Goal: Task Accomplishment & Management: Complete application form

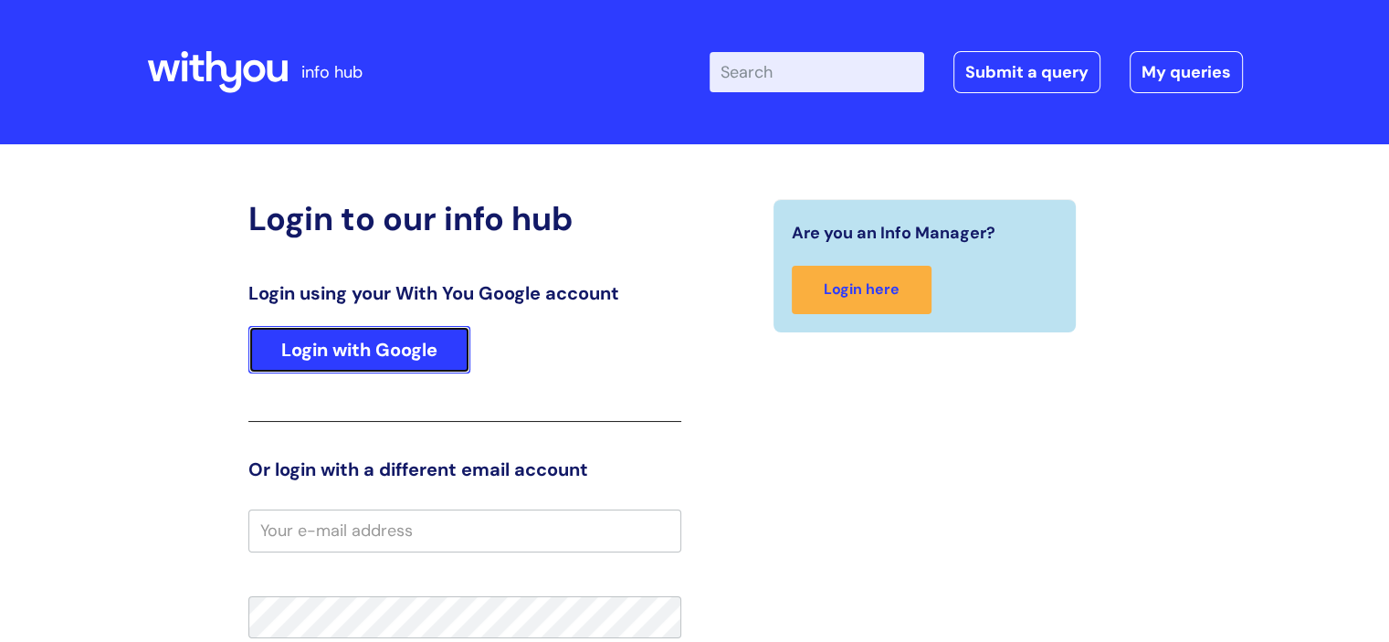
click at [385, 363] on link "Login with Google" at bounding box center [359, 349] width 222 height 47
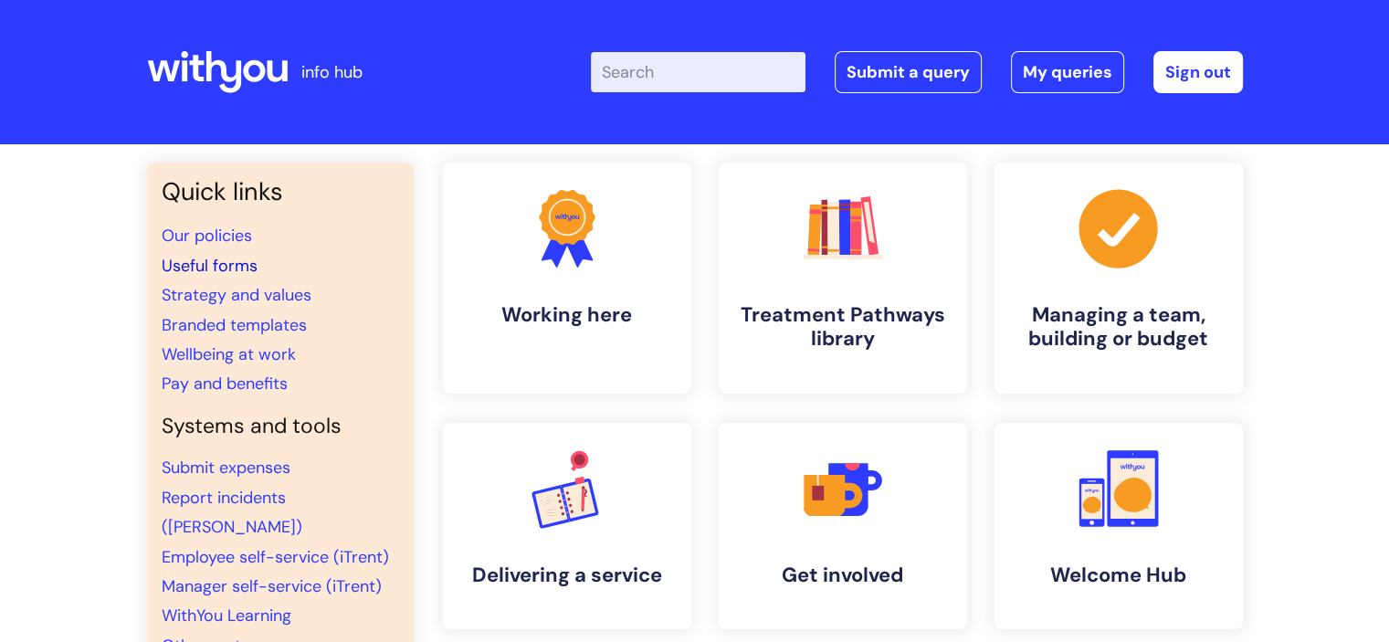
click at [219, 264] on link "Useful forms" at bounding box center [210, 266] width 96 height 22
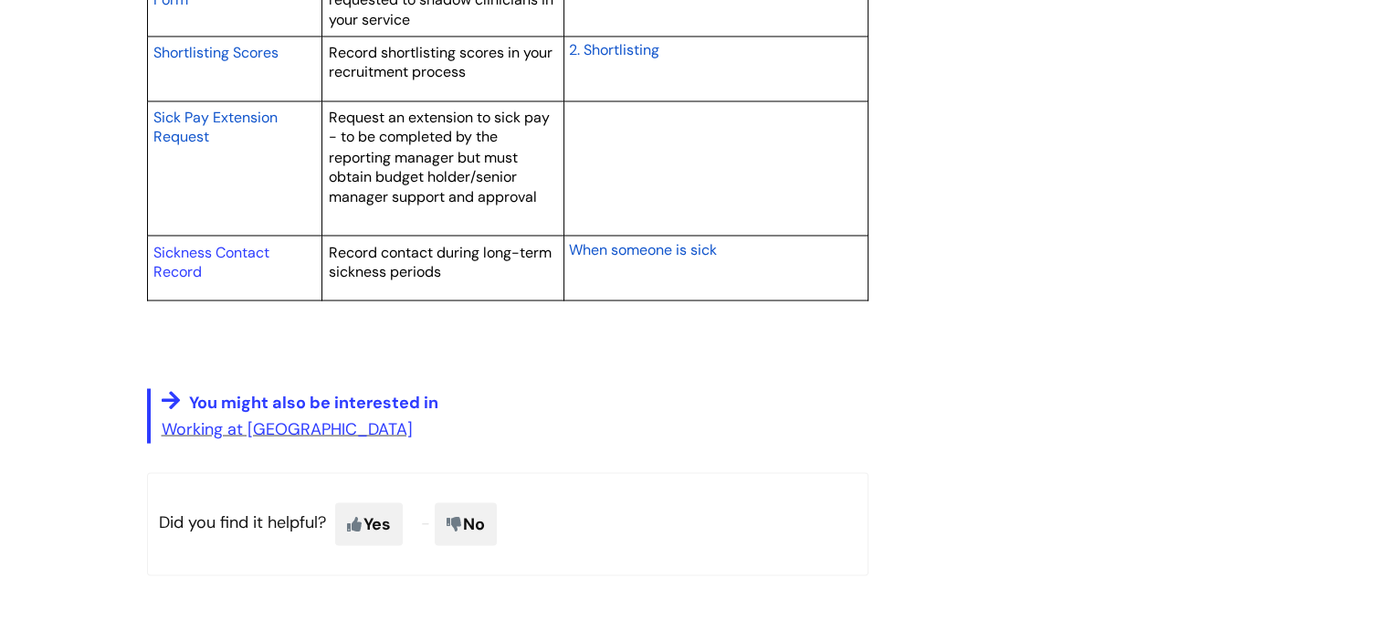
scroll to position [3349, 0]
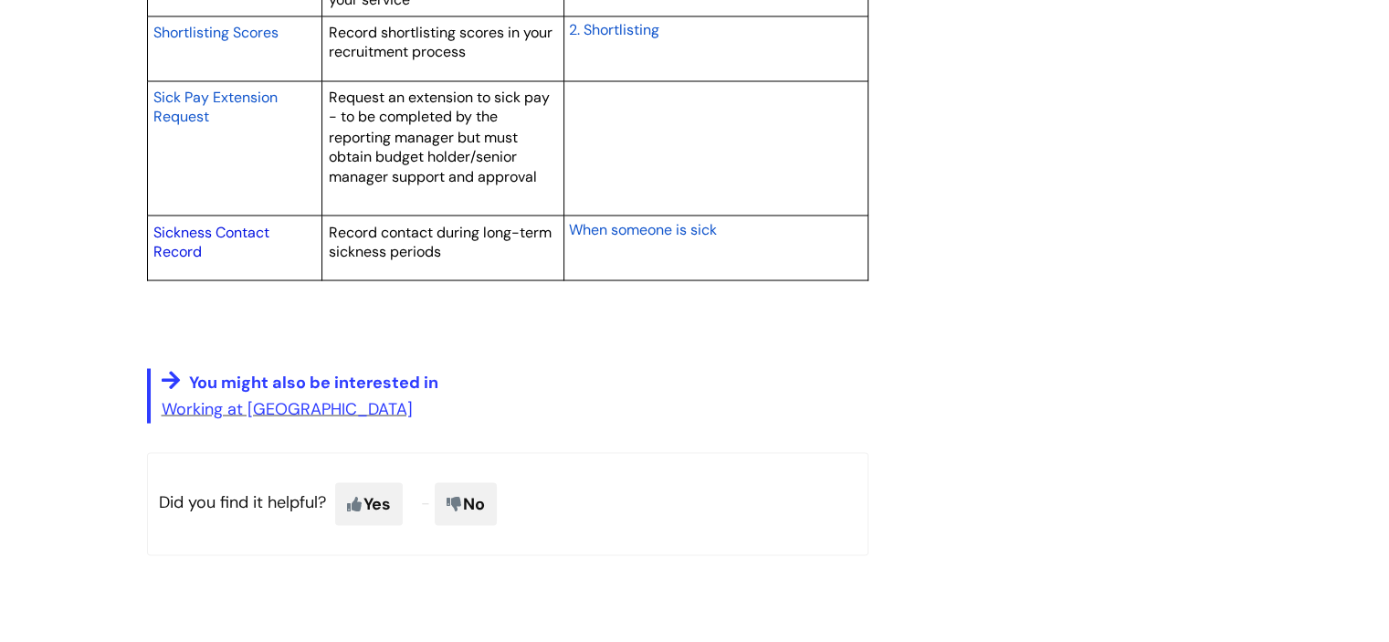
click at [180, 225] on link "Sickness Contact Record" at bounding box center [211, 241] width 116 height 39
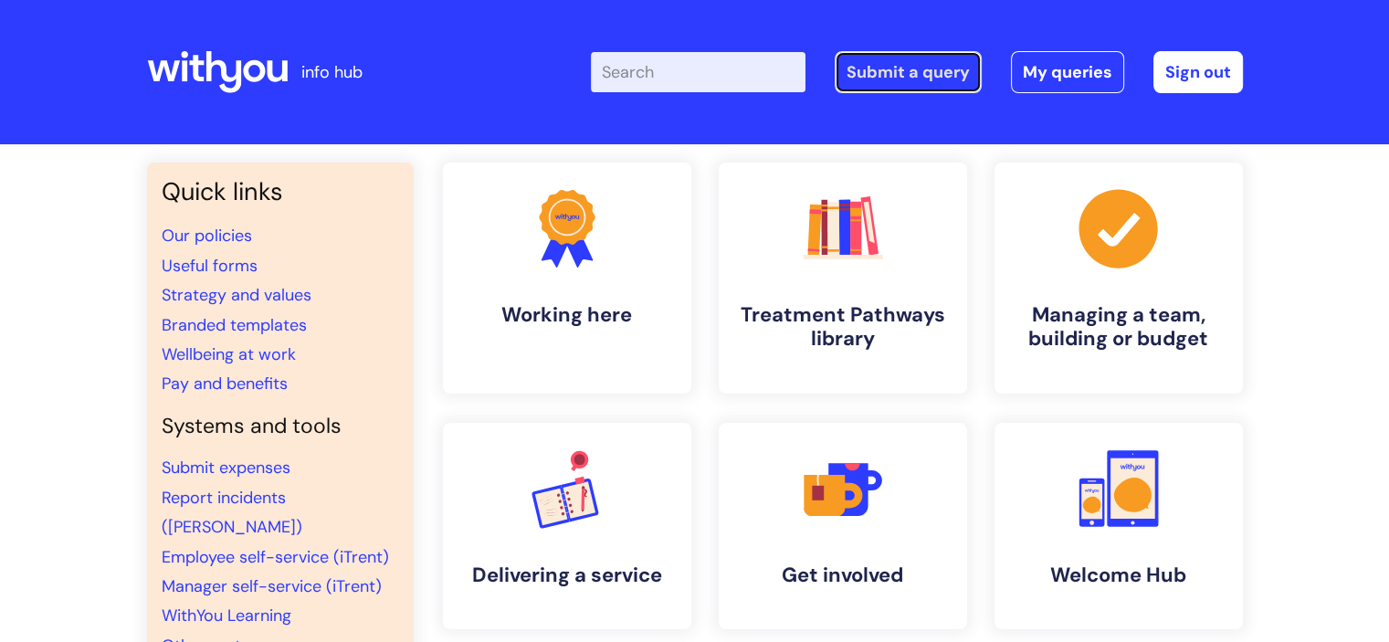
click at [865, 68] on link "Submit a query" at bounding box center [907, 72] width 147 height 42
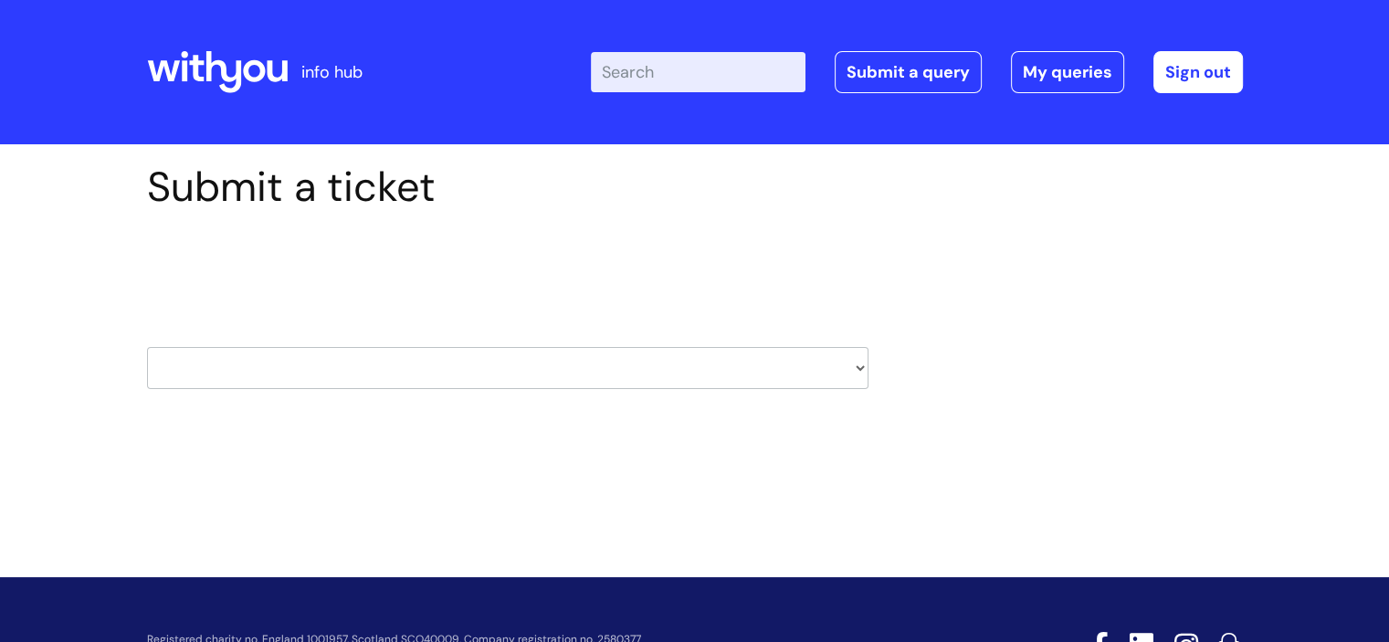
click at [852, 370] on select "HR / People IT and Support Clinical Drug Alerts Finance Accounts Data Support T…" at bounding box center [507, 368] width 721 height 42
select select "hr_/_people"
click at [147, 347] on select "HR / People IT and Support Clinical Drug Alerts Finance Accounts Data Support T…" at bounding box center [507, 368] width 721 height 42
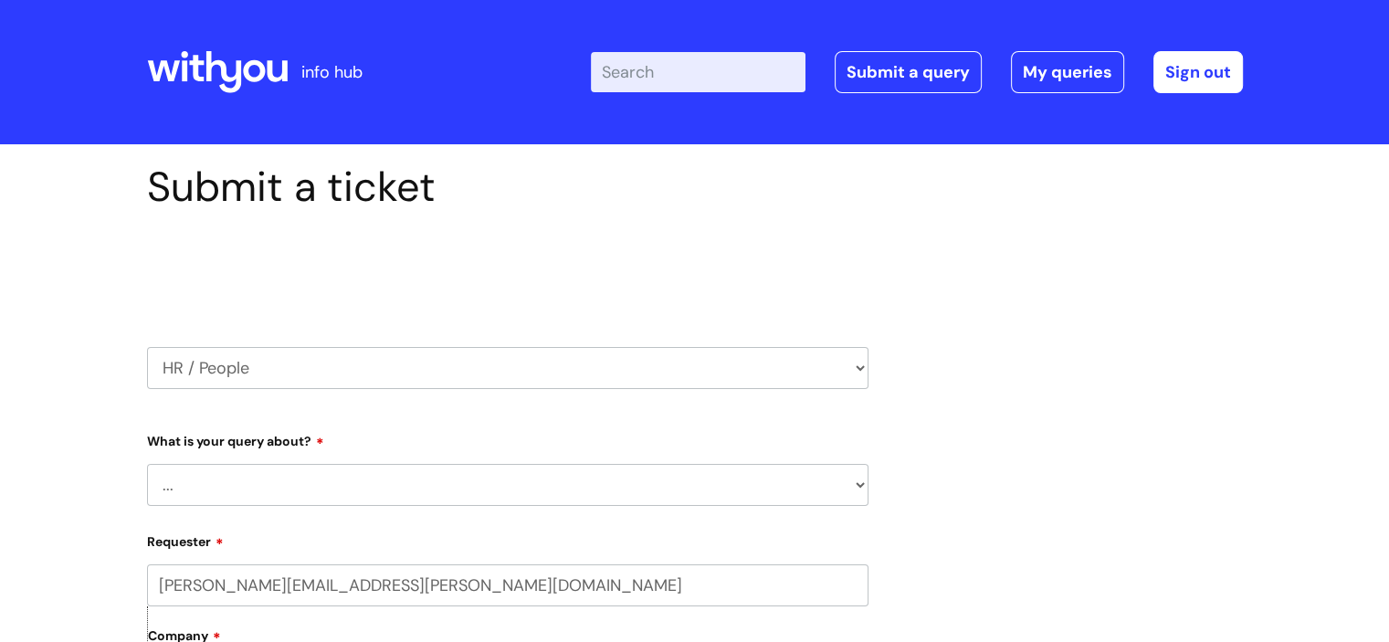
click at [851, 488] on select "... Absence Query Holiday Query Employee change request General HR Query iTrent…" at bounding box center [507, 485] width 721 height 42
select select "iTrent"
click at [147, 464] on select "... Absence Query Holiday Query Employee change request General HR Query iTrent…" at bounding box center [507, 485] width 721 height 42
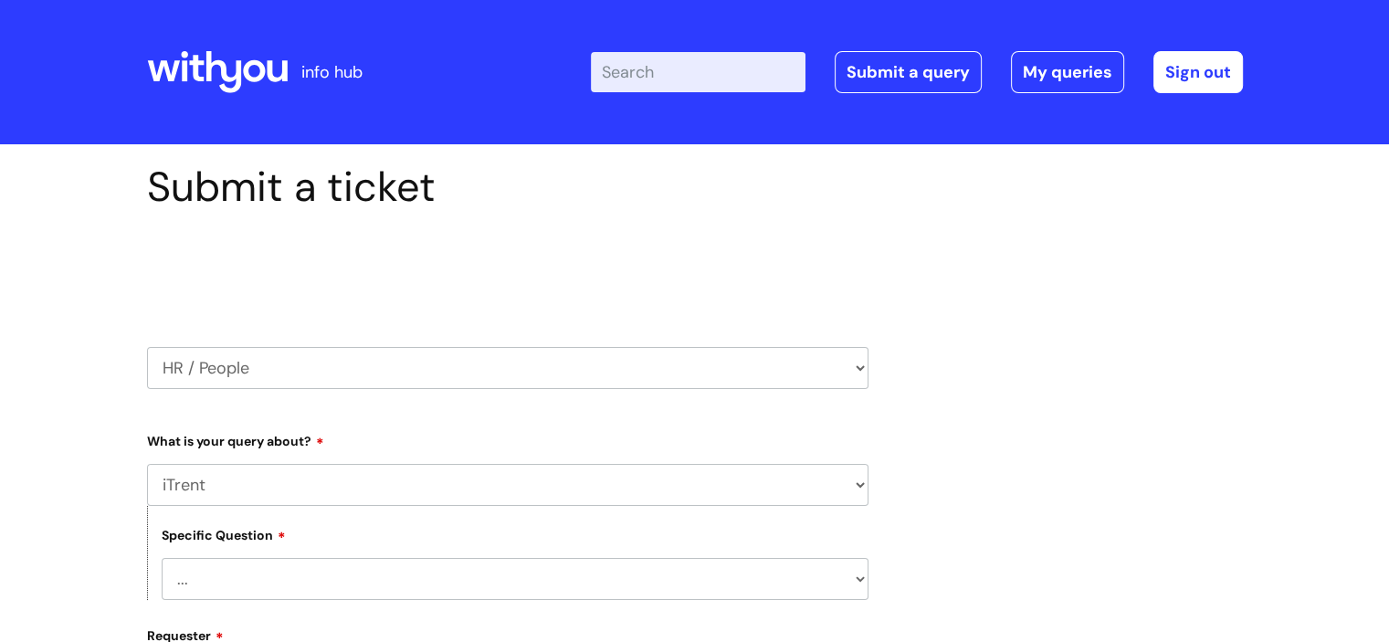
click at [362, 570] on select "... I can’t log in to iTrent I need to change someone’s line manager Issue with…" at bounding box center [515, 579] width 707 height 42
select select "I need to change someone’s line manager"
click at [162, 558] on select "... I can’t log in to iTrent I need to change someone’s line manager Issue with…" at bounding box center [515, 579] width 707 height 42
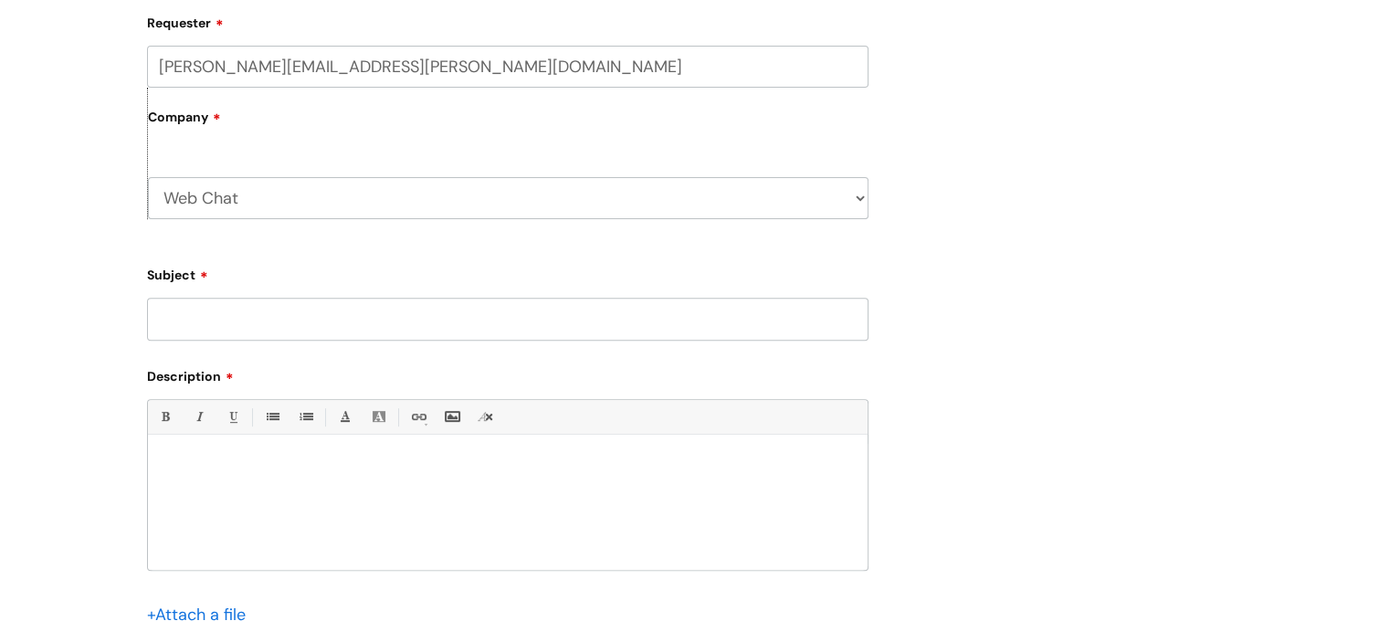
scroll to position [617, 0]
click at [862, 193] on select "Web Chat WithYou Current Staff" at bounding box center [508, 194] width 720 height 42
select select "80004418241"
click at [148, 173] on select "Web Chat WithYou Current Staff" at bounding box center [508, 194] width 720 height 42
click at [462, 313] on input "Subject" at bounding box center [507, 314] width 721 height 42
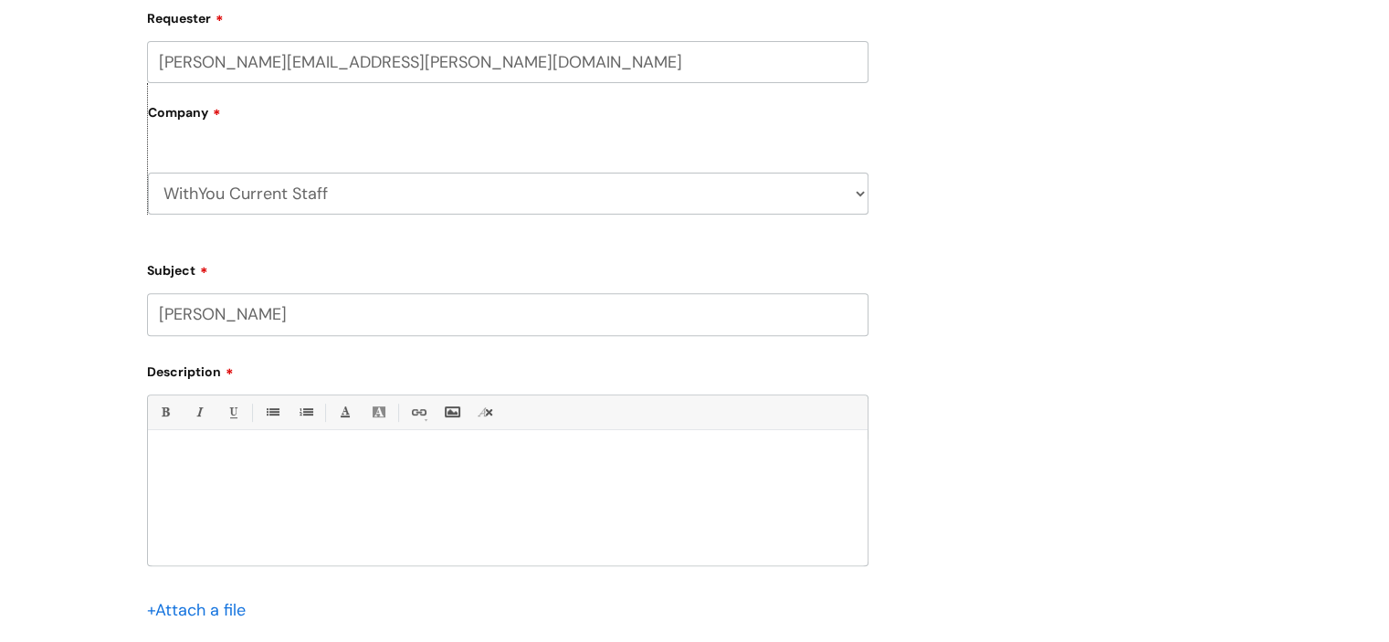
type input "[PERSON_NAME]"
click at [372, 454] on p at bounding box center [508, 461] width 692 height 16
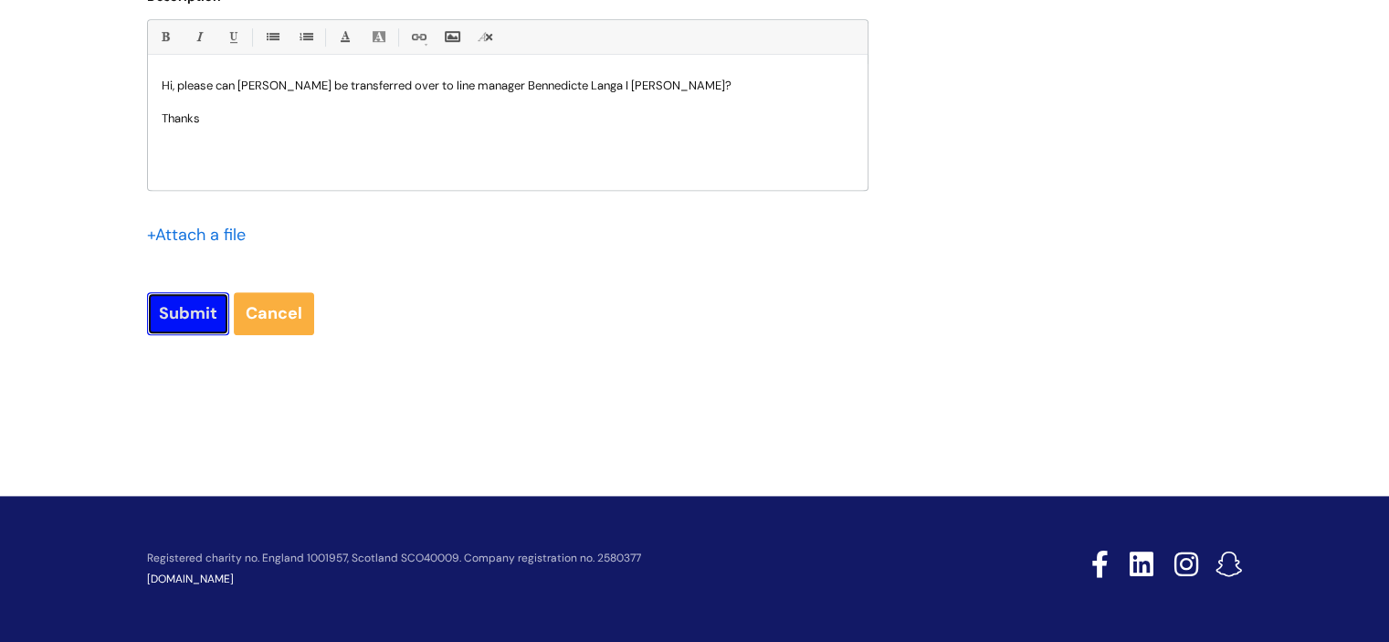
click at [194, 307] on input "Submit" at bounding box center [188, 313] width 82 height 42
type input "Please Wait..."
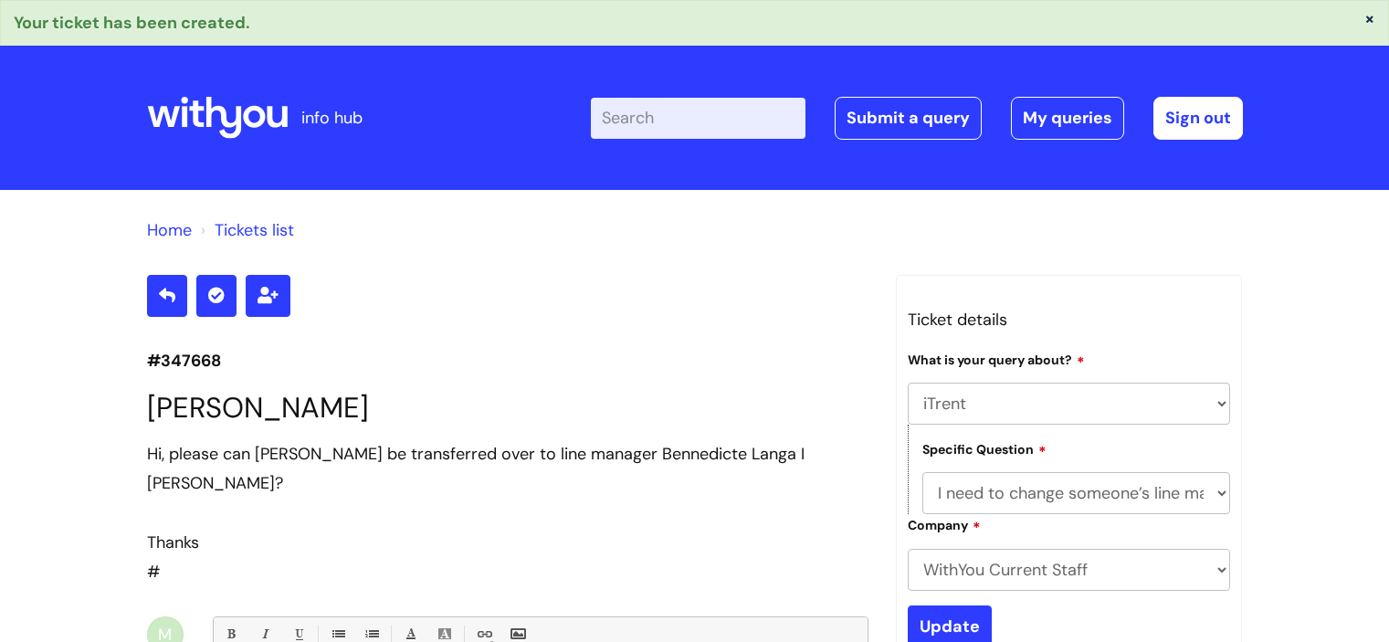
select select "iTrent"
select select "I need to change someone’s line manager"
